Goal: Communication & Community: Answer question/provide support

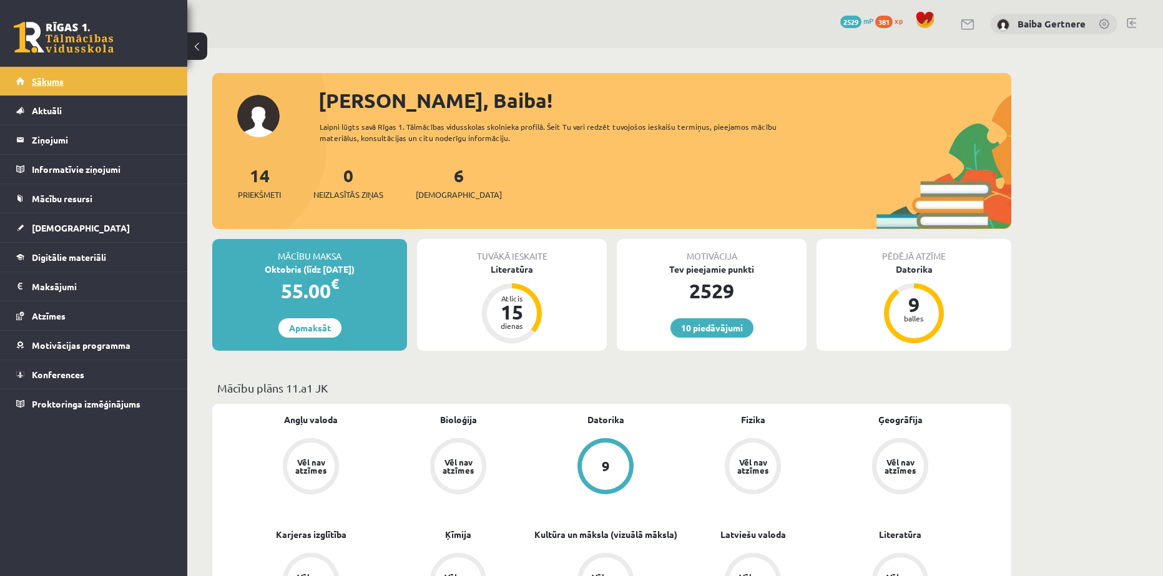
click at [37, 79] on span "Sākums" at bounding box center [48, 81] width 32 height 11
click at [49, 145] on legend "Ziņojumi 1" at bounding box center [102, 140] width 140 height 29
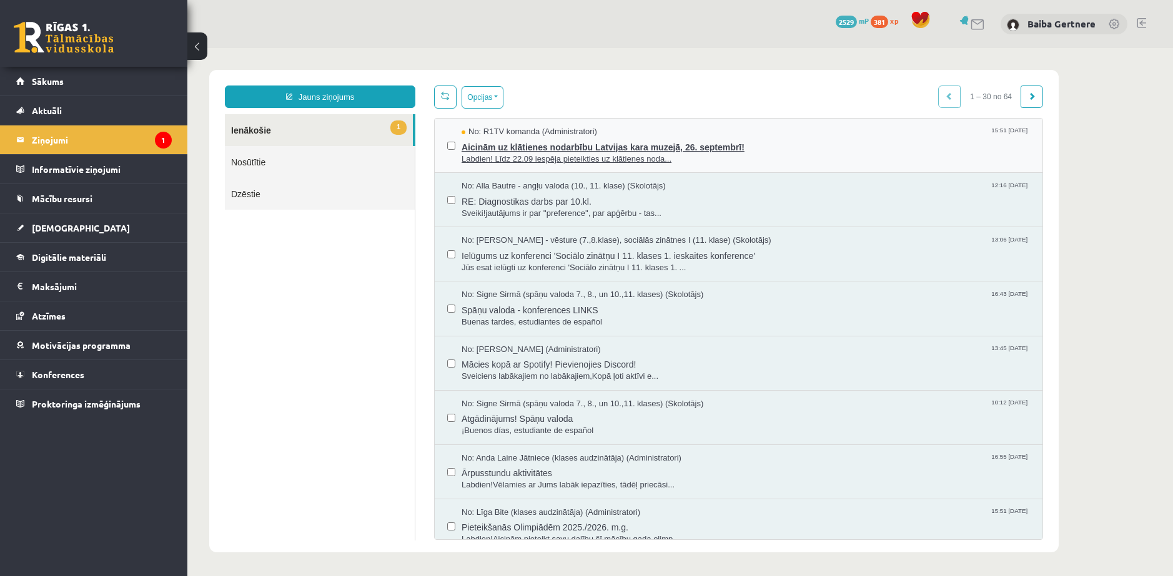
click at [513, 142] on span "Aicinām uz klātienes nodarbību Latvijas kara muzejā, 26. septembrī!" at bounding box center [745, 146] width 568 height 16
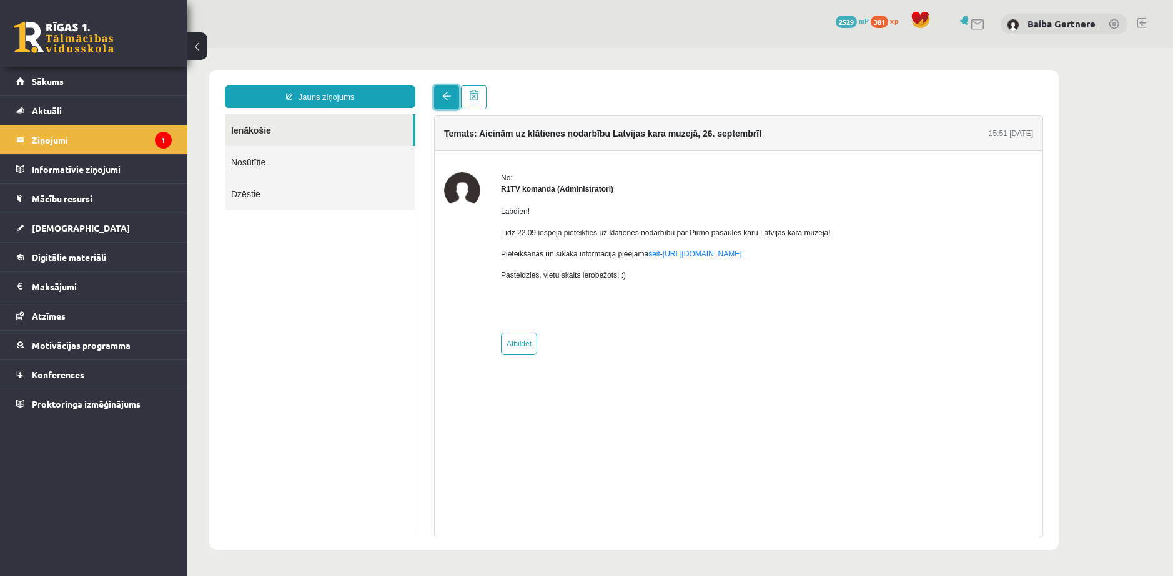
click at [442, 97] on span at bounding box center [446, 96] width 9 height 9
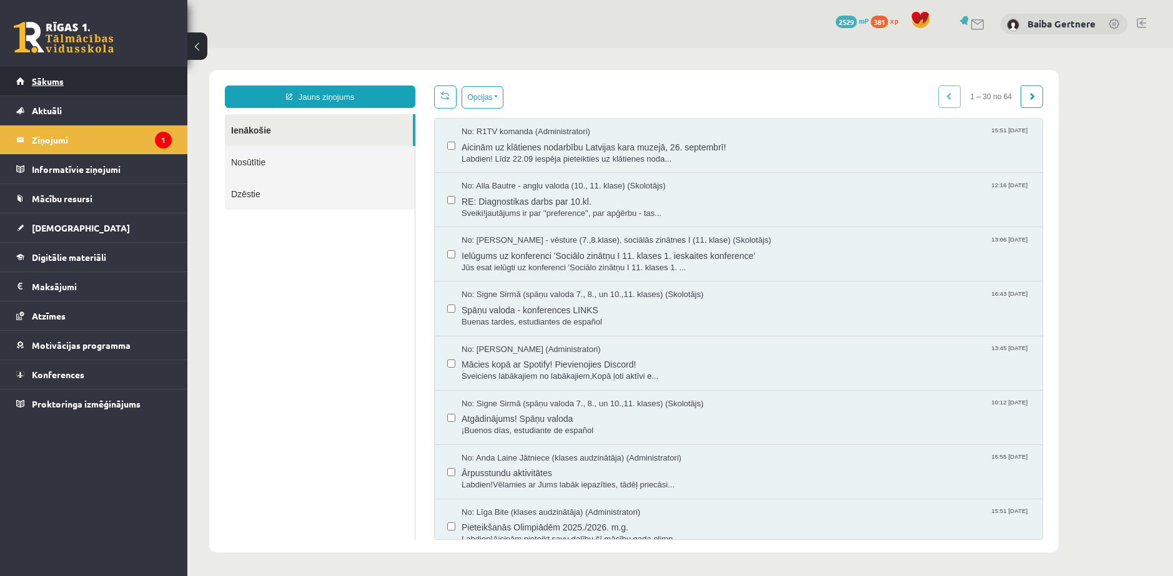
click at [61, 80] on span "Sākums" at bounding box center [48, 81] width 32 height 11
